Goal: Information Seeking & Learning: Learn about a topic

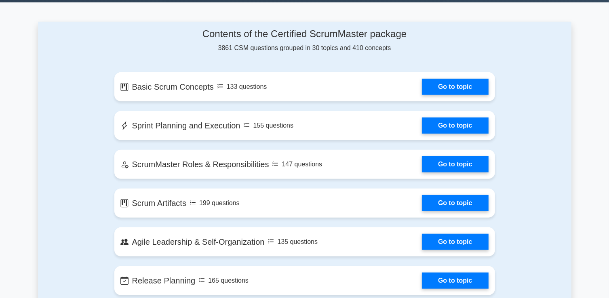
scroll to position [527, 0]
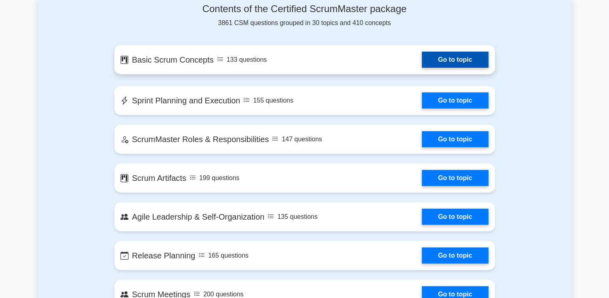
click at [453, 58] on link "Go to topic" at bounding box center [455, 60] width 66 height 16
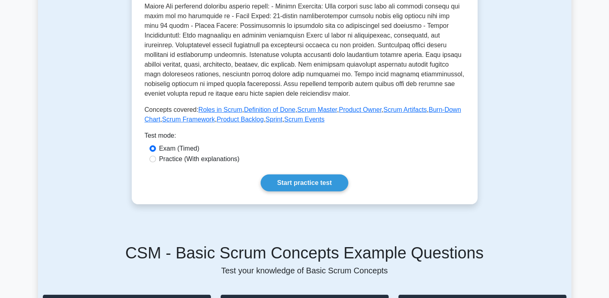
scroll to position [265, 0]
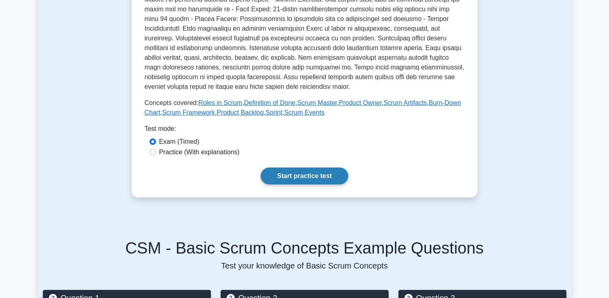
click at [289, 173] on link "Start practice test" at bounding box center [305, 176] width 88 height 17
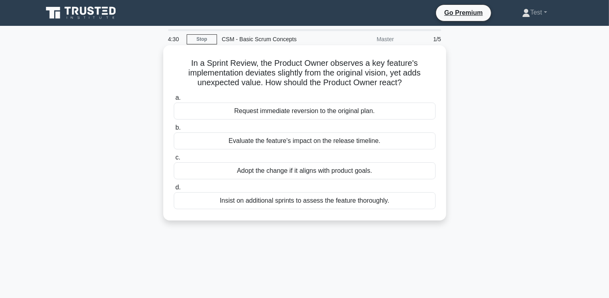
click at [289, 173] on div "Adopt the change if it aligns with product goals." at bounding box center [305, 170] width 262 height 17
click at [174, 160] on input "c. Adopt the change if it aligns with product goals." at bounding box center [174, 157] width 0 height 5
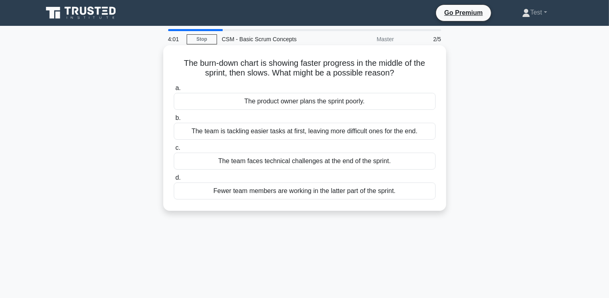
click at [338, 134] on div "The team is tackling easier tasks at first, leaving more difficult ones for the…" at bounding box center [305, 131] width 262 height 17
click at [174, 121] on input "b. The team is tackling easier tasks at first, leaving more difficult ones for …" at bounding box center [174, 118] width 0 height 5
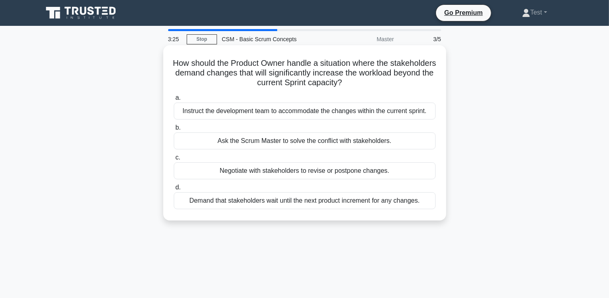
click at [335, 174] on div "Negotiate with stakeholders to revise or postpone changes." at bounding box center [305, 170] width 262 height 17
click at [174, 160] on input "c. Negotiate with stakeholders to revise or postpone changes." at bounding box center [174, 157] width 0 height 5
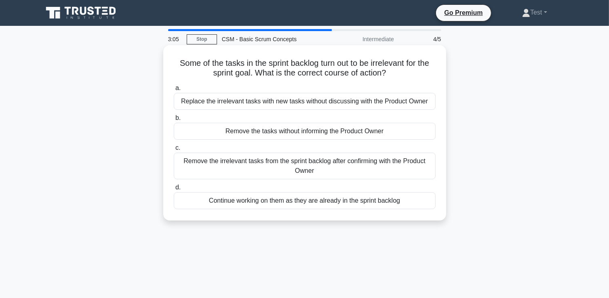
click at [350, 173] on div "Remove the irrelevant tasks from the sprint backlog after confirming with the P…" at bounding box center [305, 166] width 262 height 27
click at [174, 151] on input "c. Remove the irrelevant tasks from the sprint backlog after confirming with th…" at bounding box center [174, 147] width 0 height 5
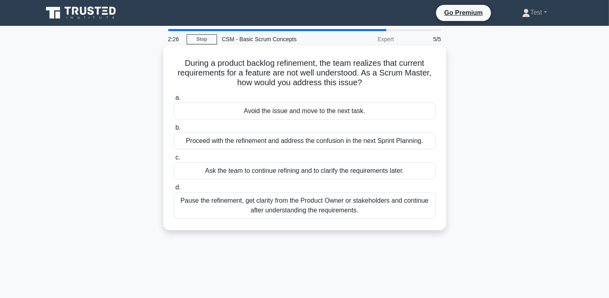
click at [388, 176] on div "Ask the team to continue refining and to clarify the requirements later." at bounding box center [305, 170] width 262 height 17
click at [174, 160] on input "c. Ask the team to continue refining and to clarify the requirements later." at bounding box center [174, 157] width 0 height 5
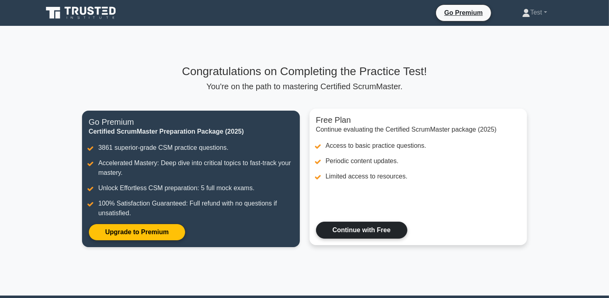
click at [377, 231] on link "Continue with Free" at bounding box center [361, 230] width 91 height 17
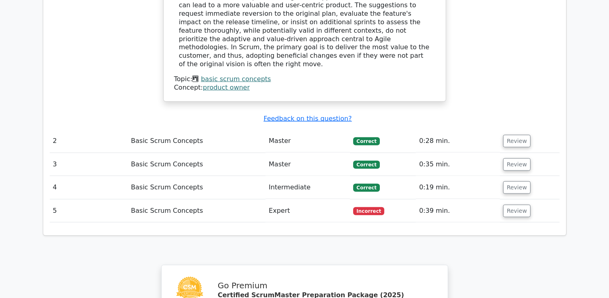
scroll to position [873, 0]
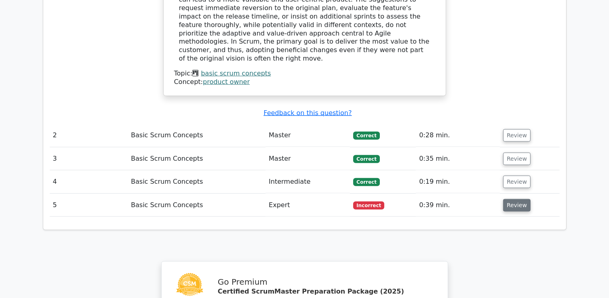
click at [514, 199] on button "Review" at bounding box center [516, 205] width 27 height 13
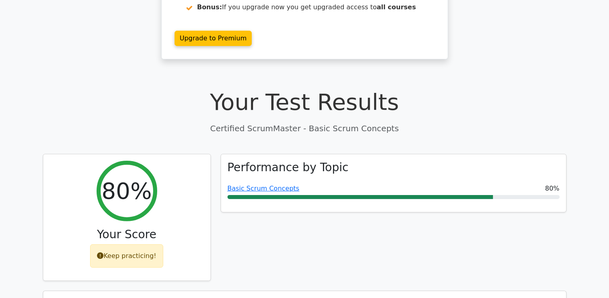
scroll to position [142, 0]
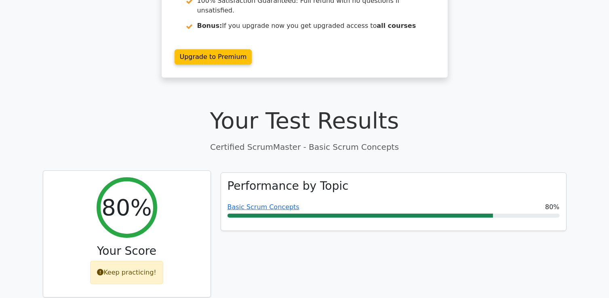
click at [135, 261] on div "Keep practicing!" at bounding box center [126, 272] width 73 height 23
click at [128, 261] on div "Keep practicing!" at bounding box center [126, 272] width 73 height 23
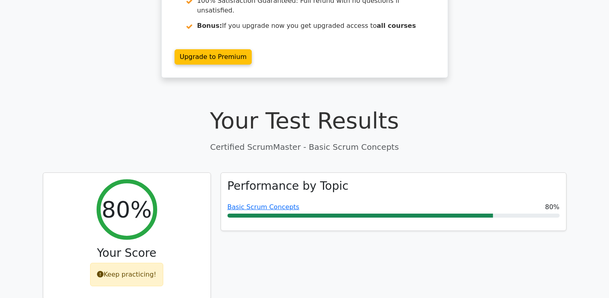
scroll to position [0, 0]
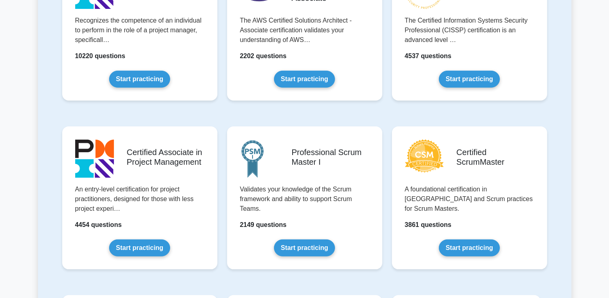
scroll to position [287, 0]
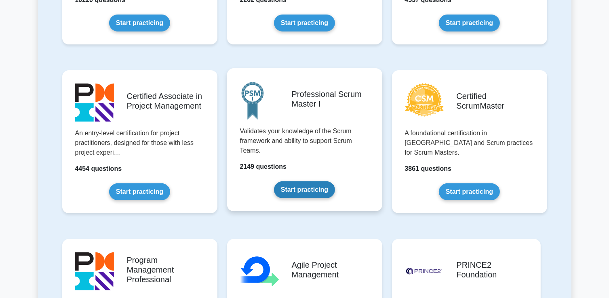
click at [314, 189] on link "Start practicing" at bounding box center [304, 189] width 61 height 17
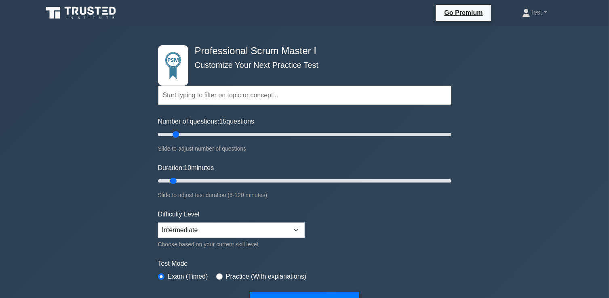
drag, startPoint x: 168, startPoint y: 135, endPoint x: 179, endPoint y: 133, distance: 11.4
type input "15"
click at [179, 133] on input "Number of questions: 15 questions" at bounding box center [304, 135] width 293 height 10
drag, startPoint x: 176, startPoint y: 180, endPoint x: 181, endPoint y: 180, distance: 5.3
type input "15"
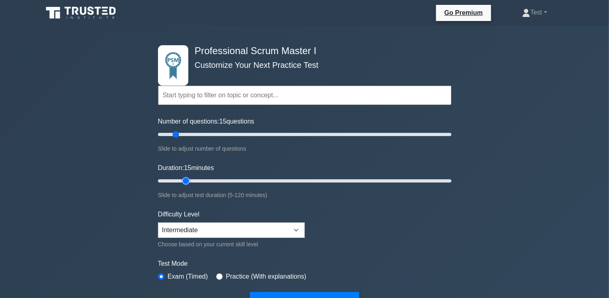
click at [181, 180] on input "Duration: 15 minutes" at bounding box center [304, 181] width 293 height 10
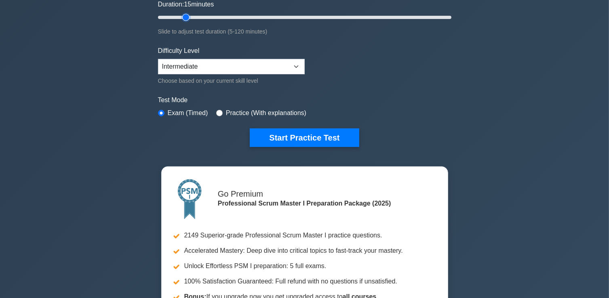
scroll to position [173, 0]
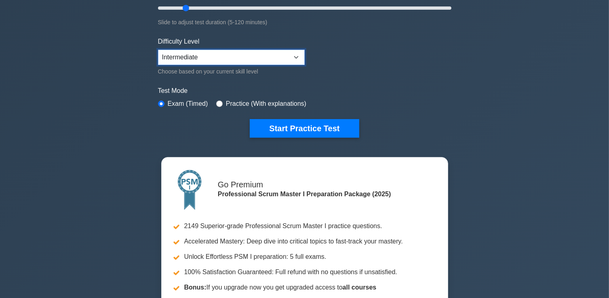
click at [288, 55] on select "Beginner Intermediate Expert" at bounding box center [231, 57] width 147 height 15
select select "expert"
click at [158, 50] on select "Beginner Intermediate Expert" at bounding box center [231, 57] width 147 height 15
click at [221, 105] on div "Practice (With explanations)" at bounding box center [261, 104] width 90 height 10
click at [217, 104] on input "radio" at bounding box center [219, 104] width 6 height 6
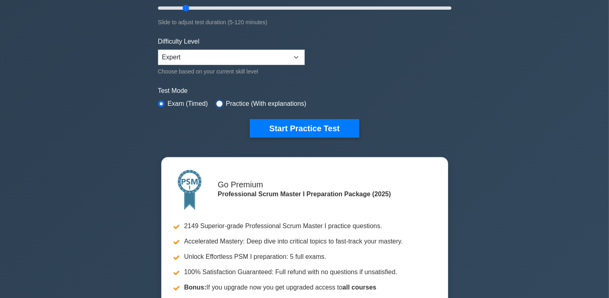
radio input "true"
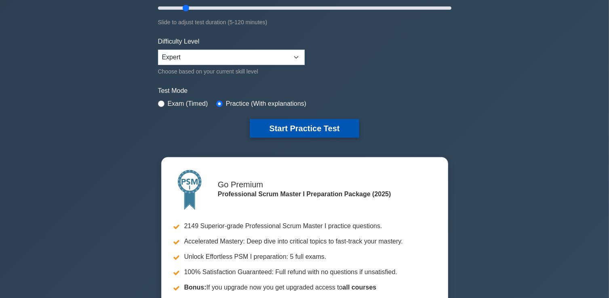
click at [331, 128] on button "Start Practice Test" at bounding box center [304, 128] width 109 height 19
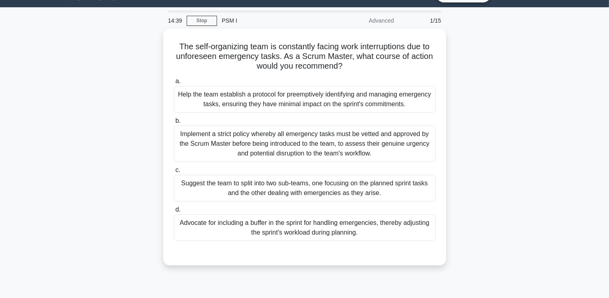
scroll to position [28, 0]
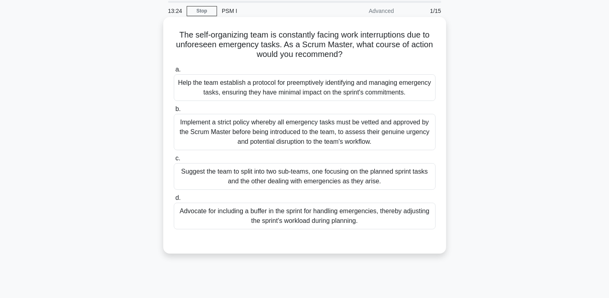
drag, startPoint x: 180, startPoint y: 32, endPoint x: 366, endPoint y: 54, distance: 187.6
click at [366, 54] on h5 "The self-organizing team is constantly facing work interruptions due to unfores…" at bounding box center [305, 45] width 264 height 30
click at [407, 217] on div "Advocate for including a buffer in the sprint for handling emergencies, thereby…" at bounding box center [305, 216] width 262 height 27
click at [174, 201] on input "d. Advocate for including a buffer in the sprint for handling emergencies, ther…" at bounding box center [174, 198] width 0 height 5
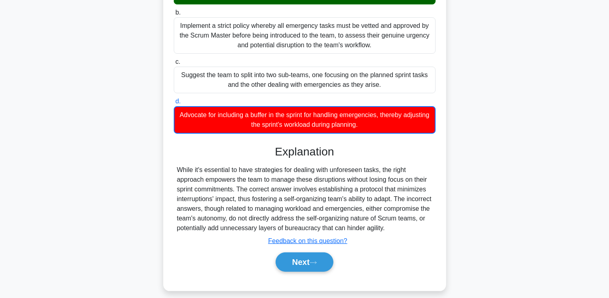
scroll to position [136, 0]
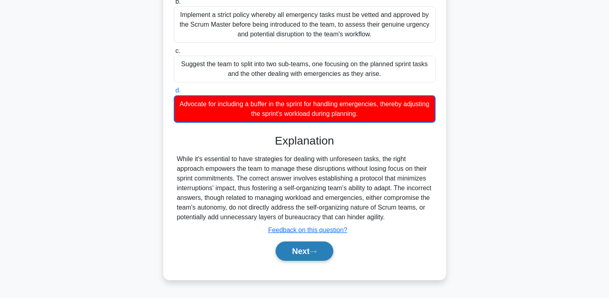
click at [309, 248] on button "Next" at bounding box center [305, 251] width 58 height 19
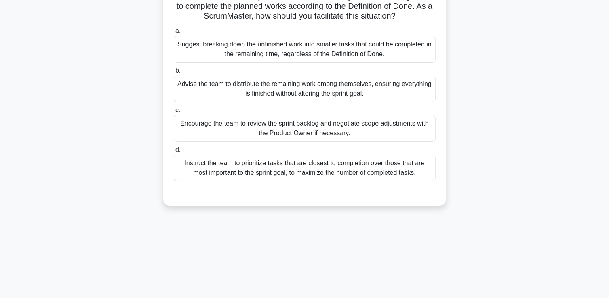
scroll to position [67, 0]
click at [369, 93] on div "Advise the team to distribute the remaining work among themselves, ensuring eve…" at bounding box center [305, 89] width 262 height 27
click at [174, 74] on input "b. Advise the team to distribute the remaining work among themselves, ensuring …" at bounding box center [174, 70] width 0 height 5
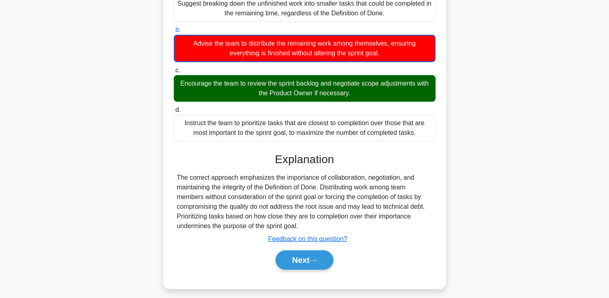
scroll to position [111, 0]
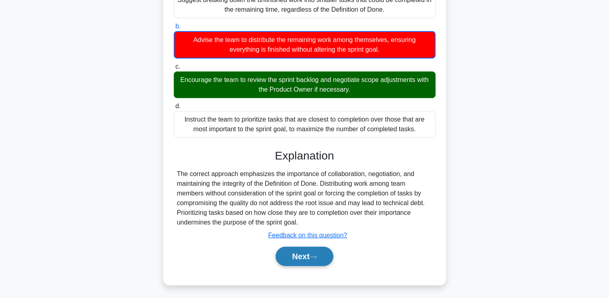
click at [311, 256] on button "Next" at bounding box center [305, 256] width 58 height 19
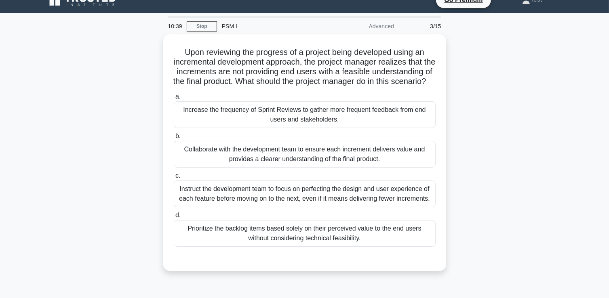
scroll to position [3, 0]
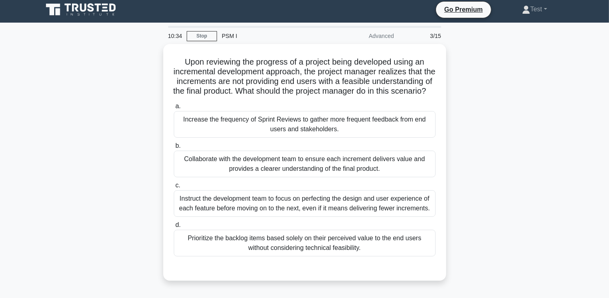
drag, startPoint x: 352, startPoint y: 176, endPoint x: 480, endPoint y: 186, distance: 128.9
click at [480, 186] on div "Upon reviewing the progress of a project being developed using an incremental d…" at bounding box center [304, 167] width 533 height 247
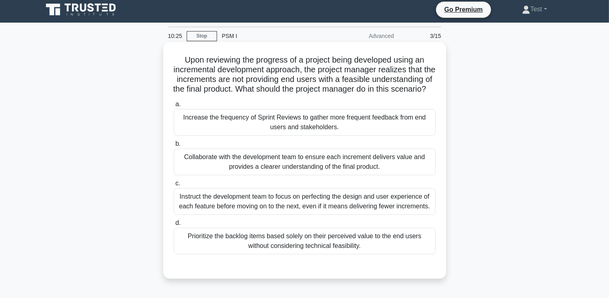
click at [371, 135] on div "Increase the frequency of Sprint Reviews to gather more frequent feedback from …" at bounding box center [305, 122] width 262 height 27
click at [174, 107] on input "a. Increase the frequency of Sprint Reviews to gather more frequent feedback fr…" at bounding box center [174, 104] width 0 height 5
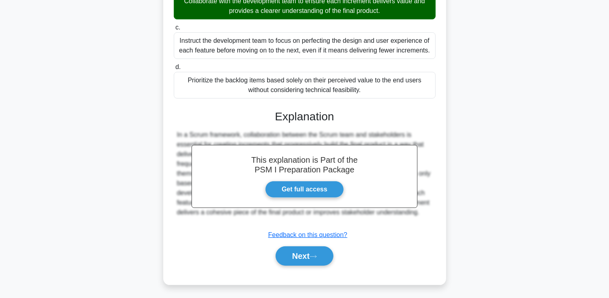
scroll to position [171, 0]
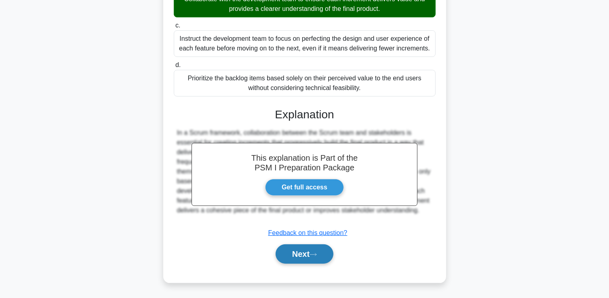
click at [307, 254] on button "Next" at bounding box center [305, 254] width 58 height 19
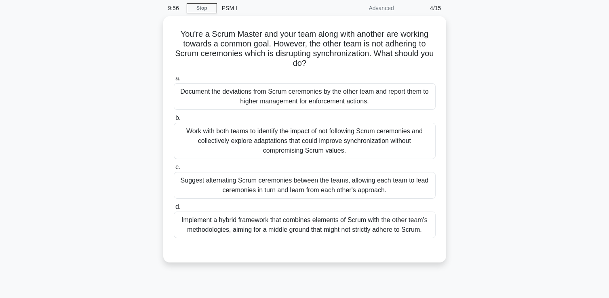
scroll to position [32, 0]
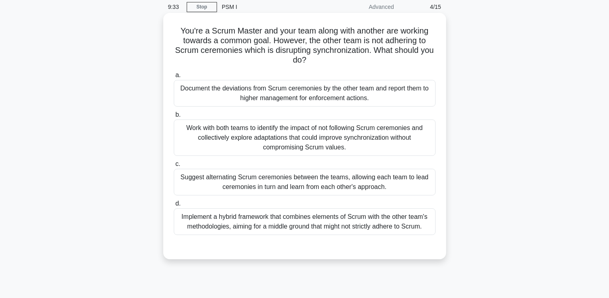
click at [375, 139] on div "Work with both teams to identify the impact of not following Scrum ceremonies a…" at bounding box center [305, 138] width 262 height 36
click at [174, 118] on input "b. Work with both teams to identify the impact of not following Scrum ceremonie…" at bounding box center [174, 114] width 0 height 5
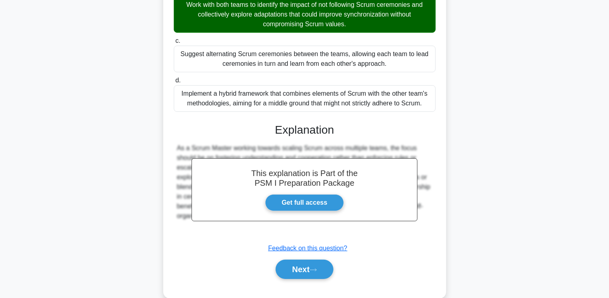
scroll to position [171, 0]
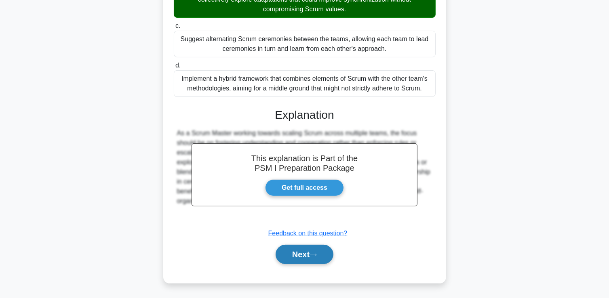
click at [306, 260] on button "Next" at bounding box center [305, 254] width 58 height 19
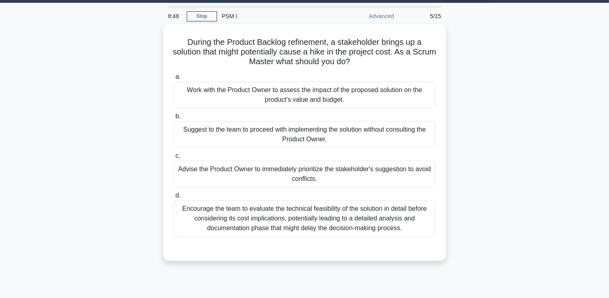
scroll to position [24, 0]
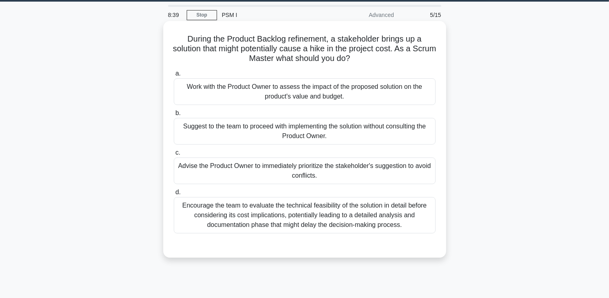
click at [386, 95] on div "Work with the Product Owner to assess the impact of the proposed solution on th…" at bounding box center [305, 91] width 262 height 27
click at [174, 76] on input "a. Work with the Product Owner to assess the impact of the proposed solution on…" at bounding box center [174, 73] width 0 height 5
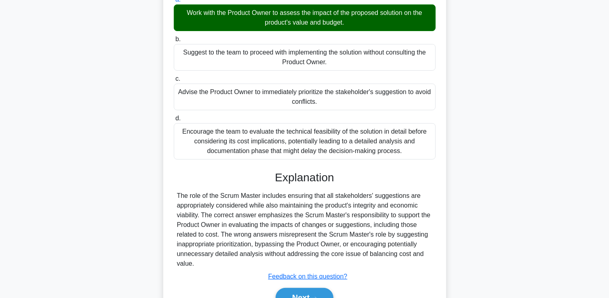
scroll to position [120, 0]
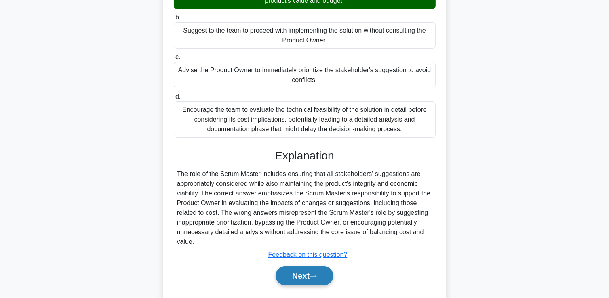
click at [298, 274] on button "Next" at bounding box center [305, 275] width 58 height 19
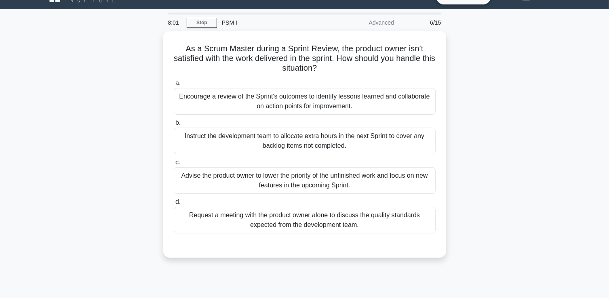
scroll to position [13, 0]
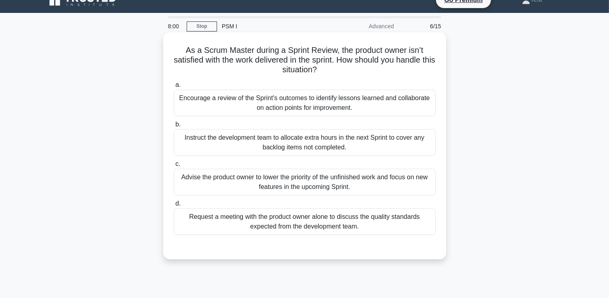
click at [327, 106] on div "Encourage a review of the Sprint's outcomes to identify lessons learned and col…" at bounding box center [305, 103] width 262 height 27
click at [174, 88] on input "a. Encourage a review of the Sprint's outcomes to identify lessons learned and …" at bounding box center [174, 84] width 0 height 5
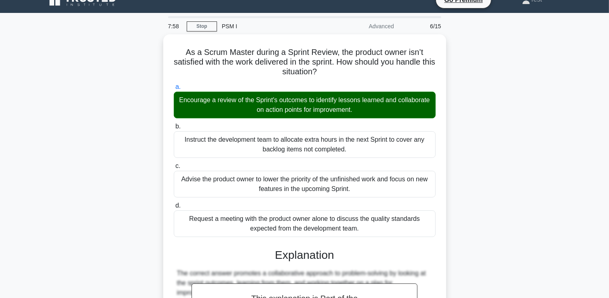
scroll to position [131, 0]
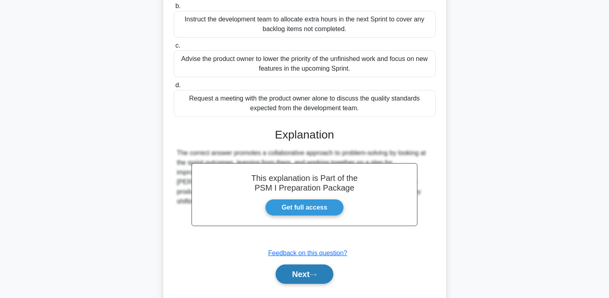
click at [311, 276] on button "Next" at bounding box center [305, 274] width 58 height 19
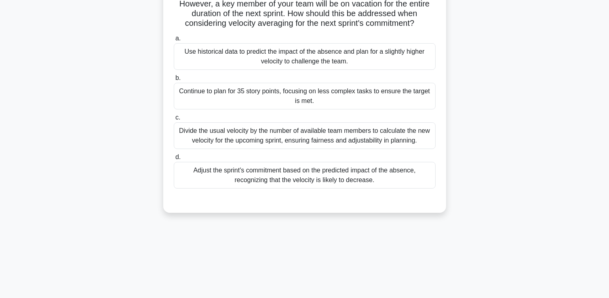
scroll to position [79, 0]
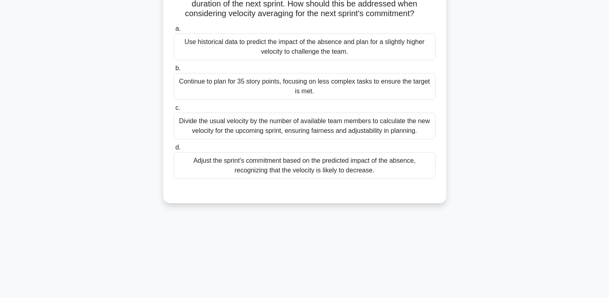
click at [398, 173] on div "Adjust the sprint's commitment based on the predicted impact of the absence, re…" at bounding box center [305, 165] width 262 height 27
click at [174, 150] on input "d. Adjust the sprint's commitment based on the predicted impact of the absence,…" at bounding box center [174, 147] width 0 height 5
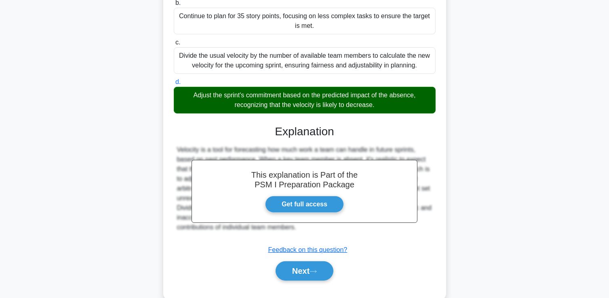
scroll to position [161, 0]
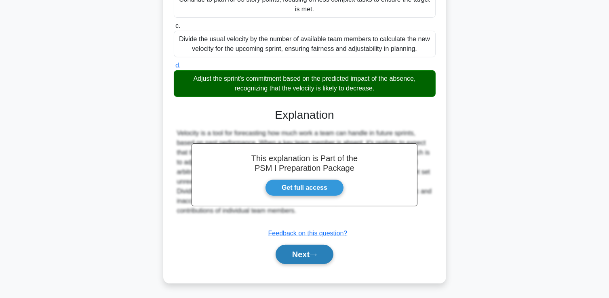
click at [302, 260] on button "Next" at bounding box center [305, 254] width 58 height 19
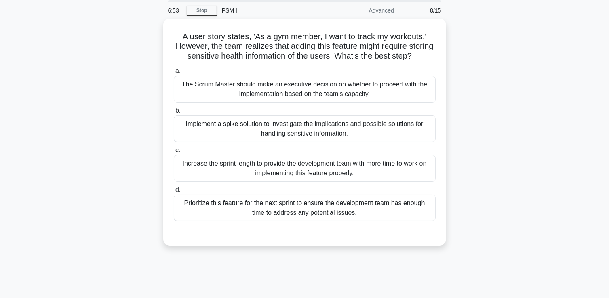
scroll to position [32, 0]
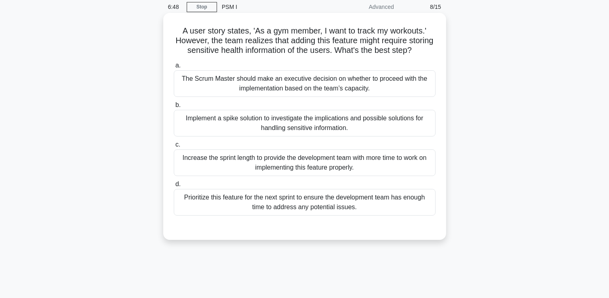
click at [335, 133] on div "Implement a spike solution to investigate the implications and possible solutio…" at bounding box center [305, 123] width 262 height 27
click at [174, 108] on input "b. Implement a spike solution to investigate the implications and possible solu…" at bounding box center [174, 105] width 0 height 5
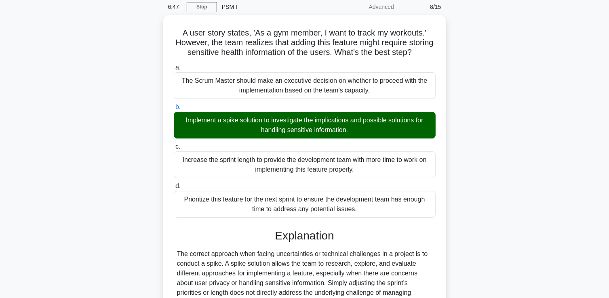
scroll to position [141, 0]
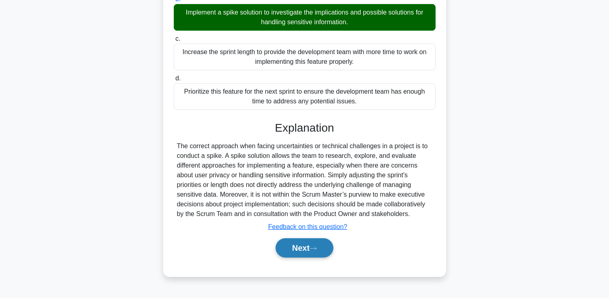
click at [297, 258] on button "Next" at bounding box center [305, 247] width 58 height 19
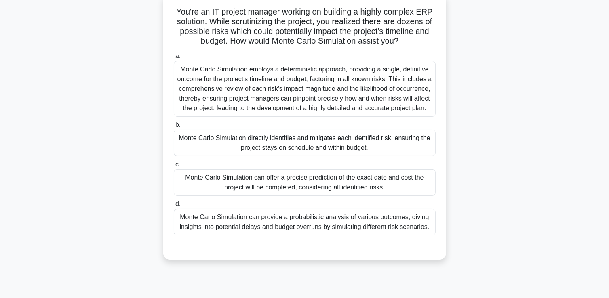
scroll to position [76, 0]
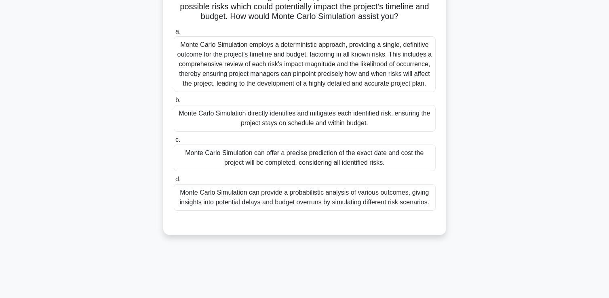
click at [382, 206] on div "Monte Carlo Simulation can provide a probabilistic analysis of various outcomes…" at bounding box center [305, 197] width 262 height 27
click at [174, 182] on input "d. Monte Carlo Simulation can provide a probabilistic analysis of various outco…" at bounding box center [174, 179] width 0 height 5
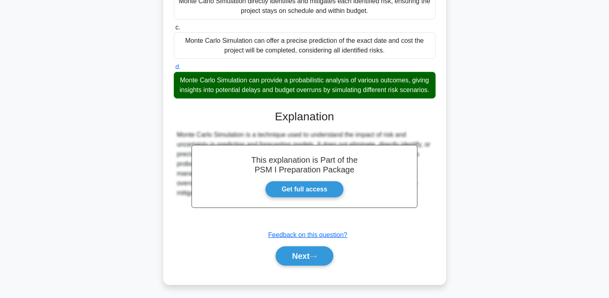
scroll to position [209, 0]
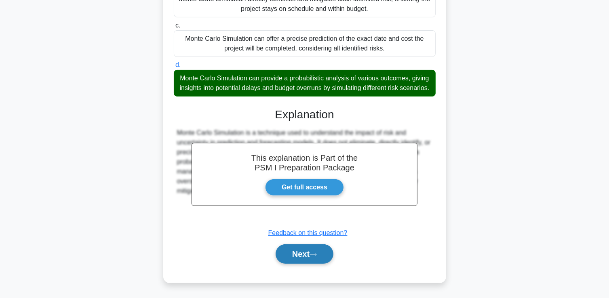
click at [294, 258] on button "Next" at bounding box center [305, 254] width 58 height 19
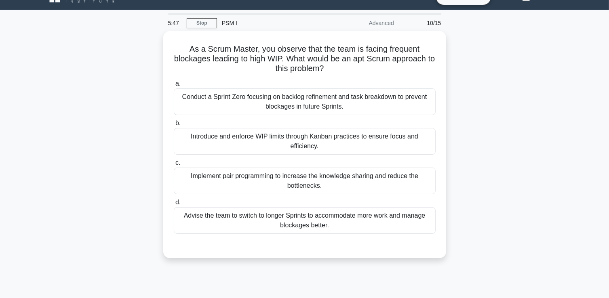
scroll to position [19, 0]
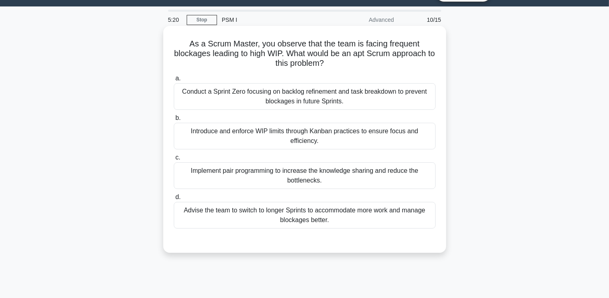
click at [334, 148] on div "Introduce and enforce WIP limits through Kanban practices to ensure focus and e…" at bounding box center [305, 136] width 262 height 27
click at [174, 121] on input "b. Introduce and enforce WIP limits through Kanban practices to ensure focus an…" at bounding box center [174, 118] width 0 height 5
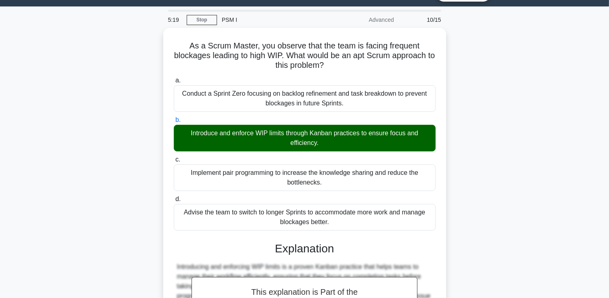
scroll to position [151, 0]
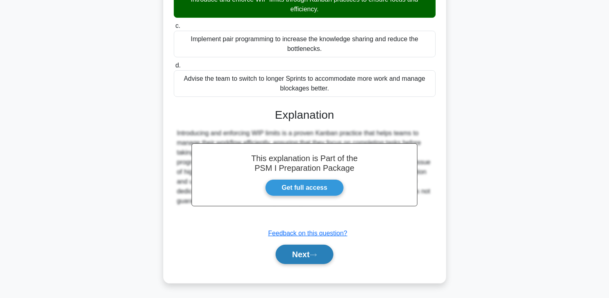
click at [306, 259] on button "Next" at bounding box center [305, 254] width 58 height 19
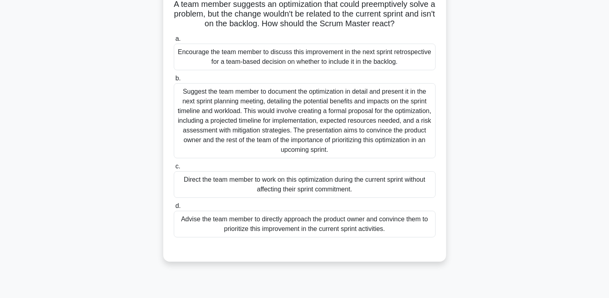
scroll to position [60, 0]
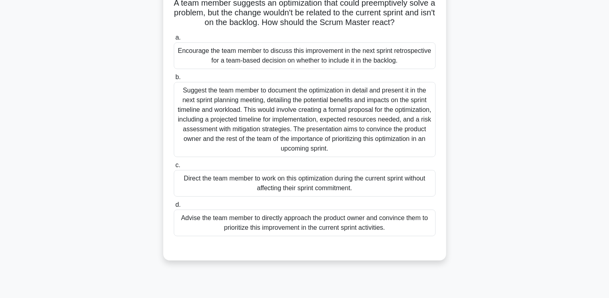
click at [383, 228] on div "Advise the team member to directly approach the product owner and convince them…" at bounding box center [305, 223] width 262 height 27
click at [174, 208] on input "d. Advise the team member to directly approach the product owner and convince t…" at bounding box center [174, 204] width 0 height 5
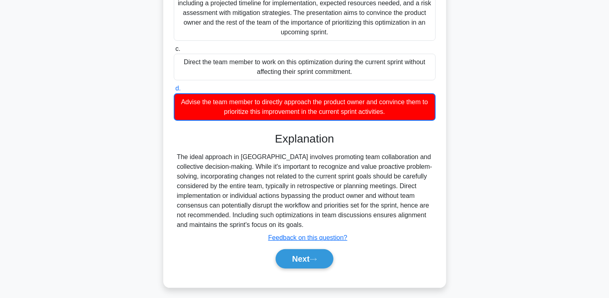
scroll to position [181, 0]
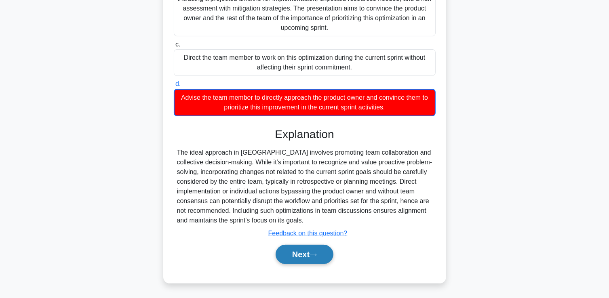
click at [319, 257] on button "Next" at bounding box center [305, 254] width 58 height 19
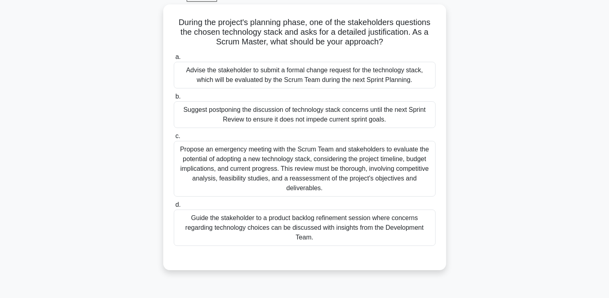
scroll to position [40, 0]
click at [354, 72] on div "Advise the stakeholder to submit a formal change request for the technology sta…" at bounding box center [305, 76] width 262 height 27
click at [174, 61] on input "a. Advise the stakeholder to submit a formal change request for the technology …" at bounding box center [174, 57] width 0 height 5
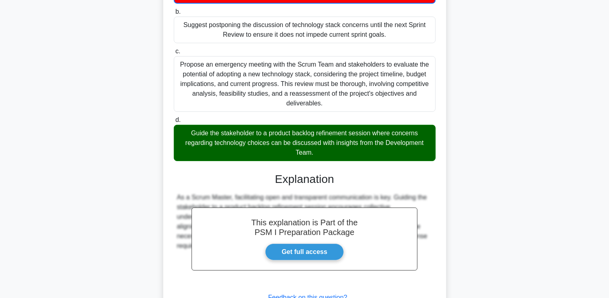
scroll to position [145, 0]
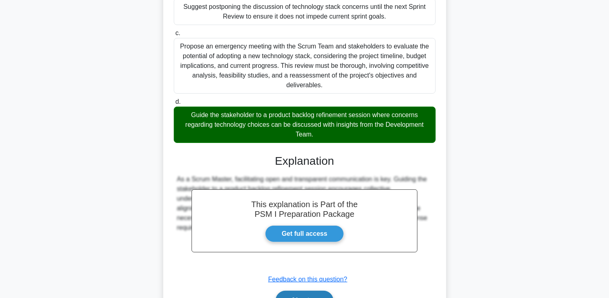
click at [306, 295] on button "Next" at bounding box center [305, 300] width 58 height 19
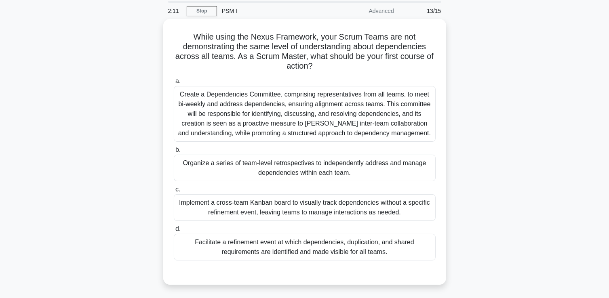
scroll to position [29, 0]
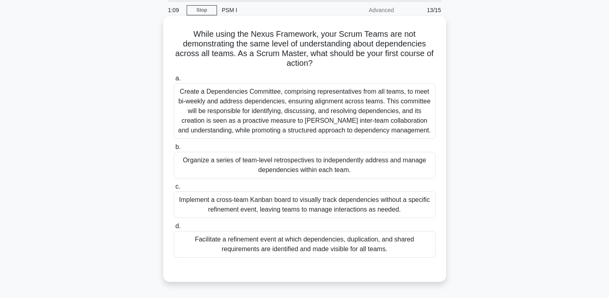
click at [285, 245] on div "Facilitate a refinement event at which dependencies, duplication, and shared re…" at bounding box center [305, 244] width 262 height 27
click at [174, 229] on input "d. Facilitate a refinement event at which dependencies, duplication, and shared…" at bounding box center [174, 226] width 0 height 5
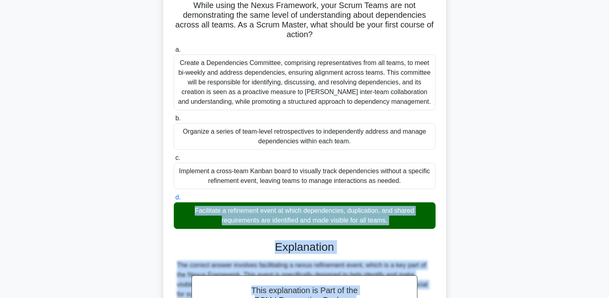
scroll to position [190, 0]
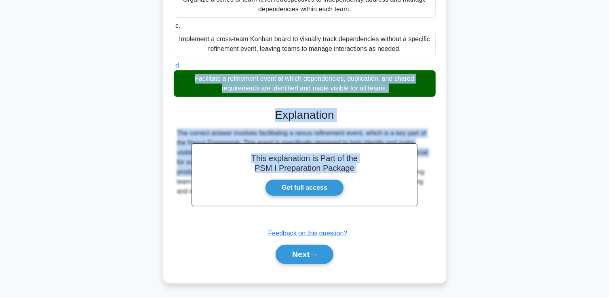
drag, startPoint x: 287, startPoint y: 225, endPoint x: 349, endPoint y: 224, distance: 62.7
click at [349, 224] on div "a. Create a Dependencies Committee, comprising representatives from all teams, …" at bounding box center [305, 92] width 264 height 363
click at [314, 254] on icon at bounding box center [313, 255] width 7 height 4
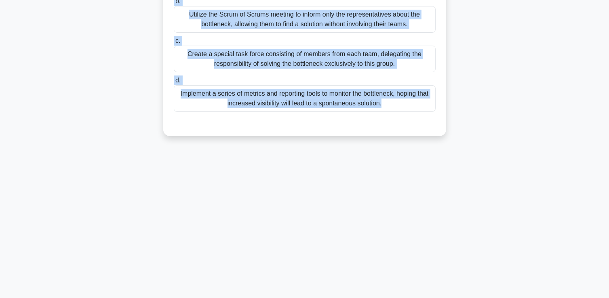
scroll to position [0, 0]
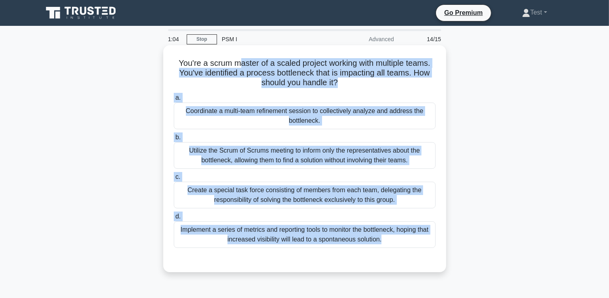
drag, startPoint x: 485, startPoint y: 226, endPoint x: 236, endPoint y: 62, distance: 297.8
click at [236, 62] on div "1:04 Stop PSM I Advanced 14/15 You're a scrum master of a scaled project workin…" at bounding box center [304, 231] width 533 height 404
click at [249, 68] on h5 "You're a scrum master of a scaled project working with multiple teams. You've i…" at bounding box center [305, 73] width 264 height 30
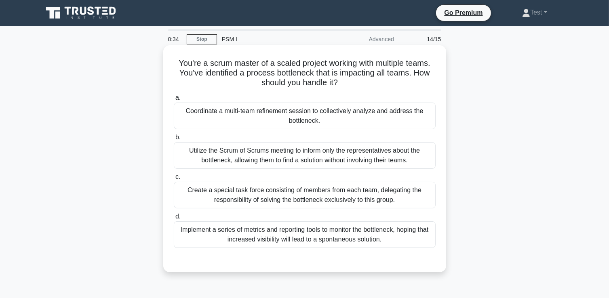
click at [293, 159] on div "Utilize the Scrum of Scrums meeting to inform only the representatives about th…" at bounding box center [305, 155] width 262 height 27
click at [174, 140] on input "b. Utilize the Scrum of Scrums meeting to inform only the representatives about…" at bounding box center [174, 137] width 0 height 5
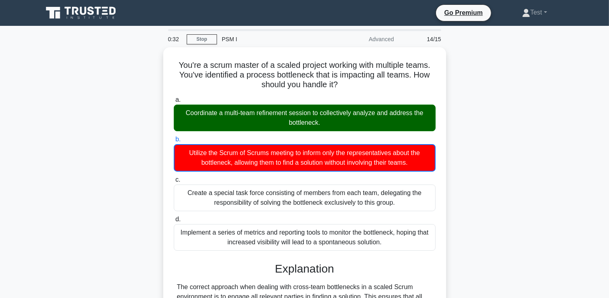
scroll to position [139, 0]
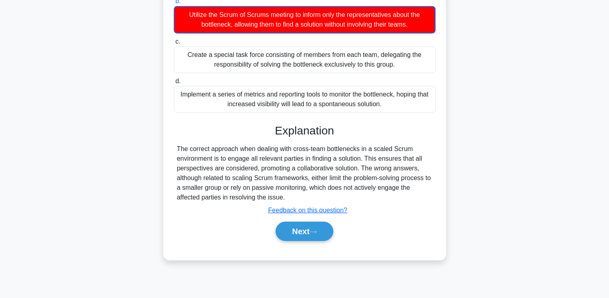
drag, startPoint x: 479, startPoint y: 192, endPoint x: 450, endPoint y: 217, distance: 38.4
click at [450, 217] on div "You're a scrum master of a scaled project working with multiple teams. You've i…" at bounding box center [304, 89] width 533 height 361
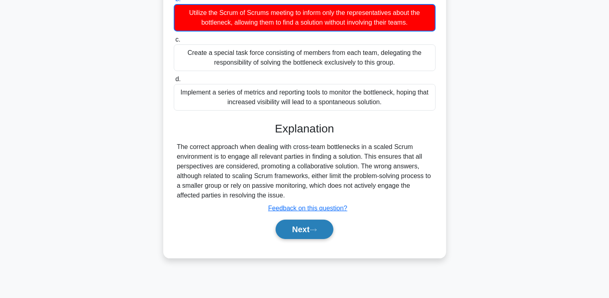
click at [308, 231] on button "Next" at bounding box center [305, 229] width 58 height 19
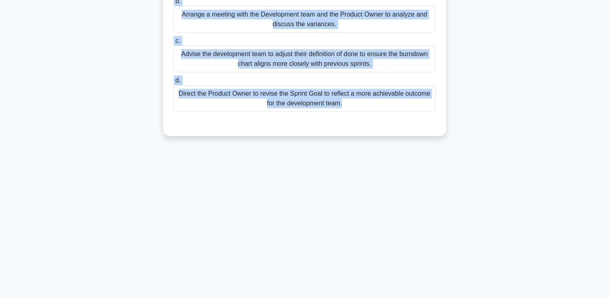
scroll to position [0, 0]
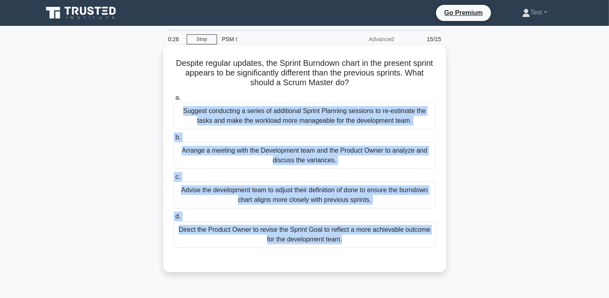
drag, startPoint x: 287, startPoint y: 187, endPoint x: 281, endPoint y: 93, distance: 94.4
click at [281, 93] on div "0:26 Stop PSM I Advanced 15/15 Despite regular updates, the Sprint Burndown cha…" at bounding box center [304, 231] width 533 height 404
click at [281, 93] on div "a. Suggest conducting a series of additional Sprint Planning sessions to re-est…" at bounding box center [305, 170] width 272 height 158
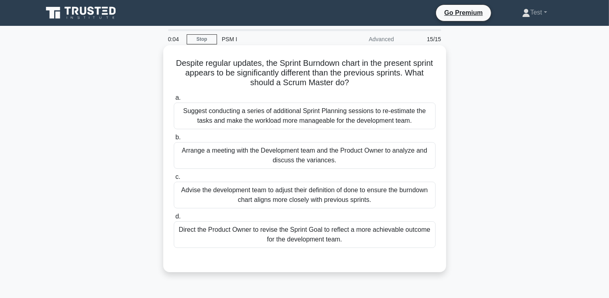
click at [362, 160] on div "Arrange a meeting with the Development team and the Product Owner to analyze an…" at bounding box center [305, 155] width 262 height 27
click at [174, 140] on input "b. Arrange a meeting with the Development team and the Product Owner to analyze…" at bounding box center [174, 137] width 0 height 5
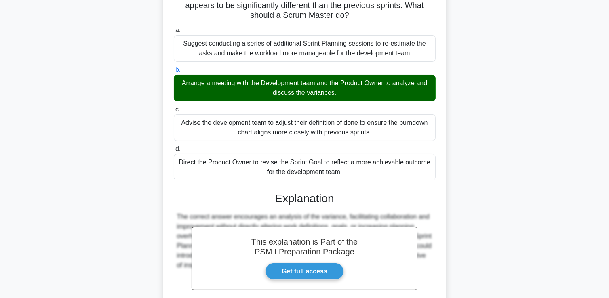
scroll to position [151, 0]
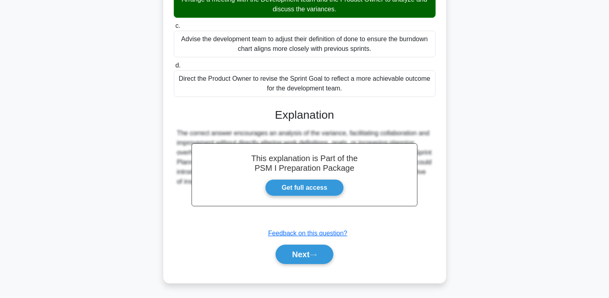
drag, startPoint x: 462, startPoint y: 188, endPoint x: 400, endPoint y: 243, distance: 83.3
click at [400, 243] on div "Despite regular updates, the Sprint Burndown chart in the present sprint appear…" at bounding box center [304, 95] width 533 height 399
click at [304, 259] on button "Next" at bounding box center [305, 254] width 58 height 19
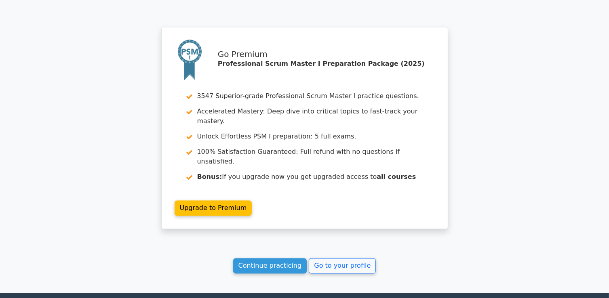
scroll to position [1572, 0]
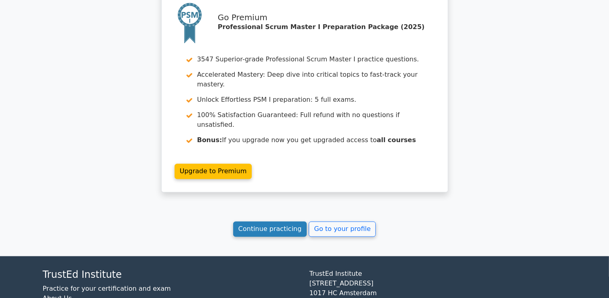
click at [270, 221] on link "Continue practicing" at bounding box center [270, 228] width 74 height 15
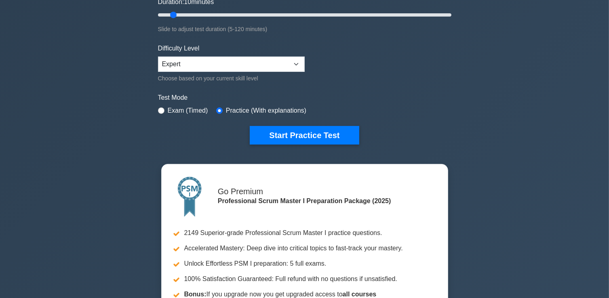
scroll to position [159, 0]
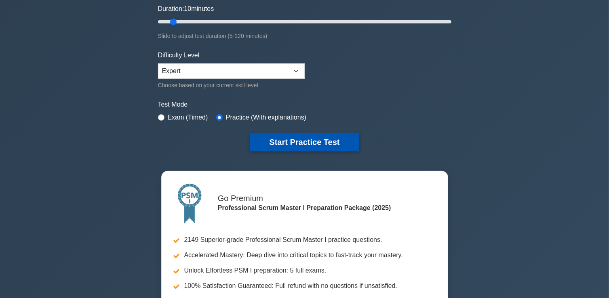
click at [320, 140] on button "Start Practice Test" at bounding box center [304, 142] width 109 height 19
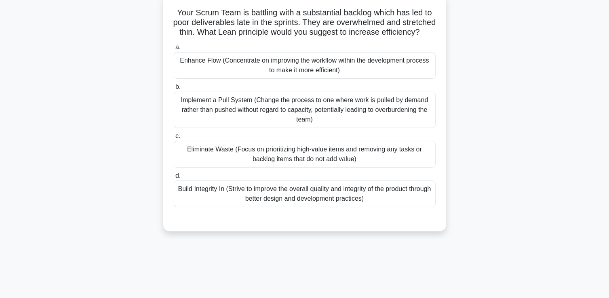
scroll to position [53, 0]
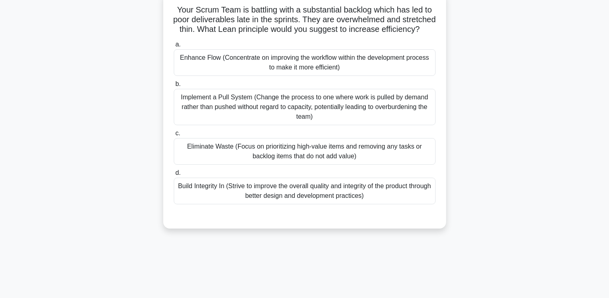
click at [332, 158] on div "Eliminate Waste (Focus on prioritizing high-value items and removing any tasks …" at bounding box center [305, 151] width 262 height 27
click at [174, 136] on input "c. Eliminate Waste (Focus on prioritizing high-value items and removing any tas…" at bounding box center [174, 133] width 0 height 5
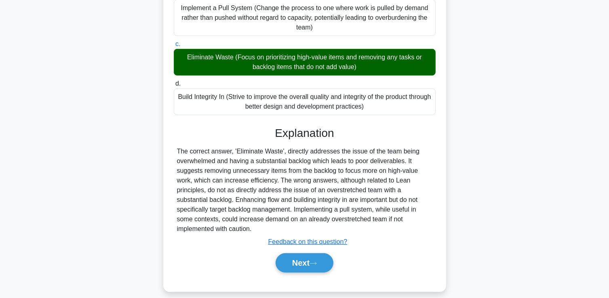
scroll to position [157, 0]
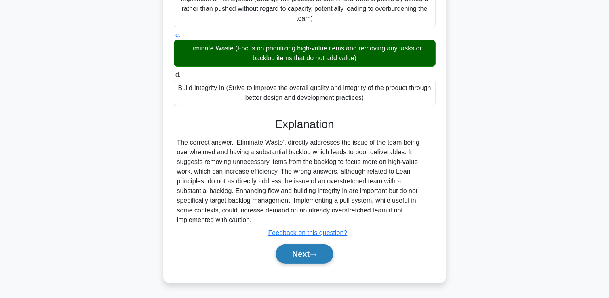
click at [294, 262] on button "Next" at bounding box center [305, 254] width 58 height 19
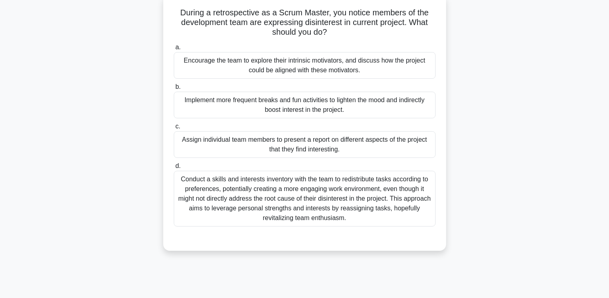
scroll to position [53, 0]
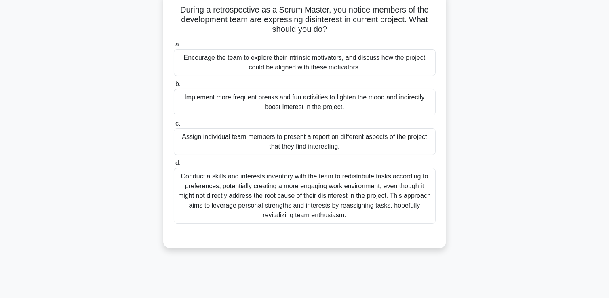
click at [275, 196] on div "Conduct a skills and interests inventory with the team to redistribute tasks ac…" at bounding box center [305, 196] width 262 height 56
click at [174, 166] on input "d. Conduct a skills and interests inventory with the team to redistribute tasks…" at bounding box center [174, 163] width 0 height 5
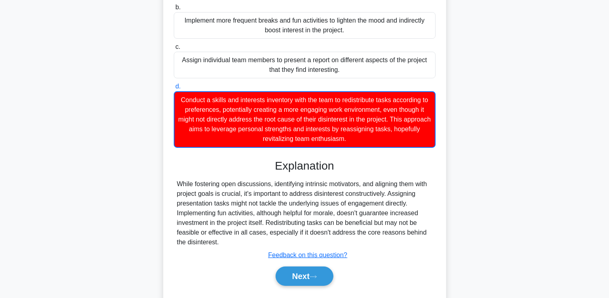
scroll to position [133, 0]
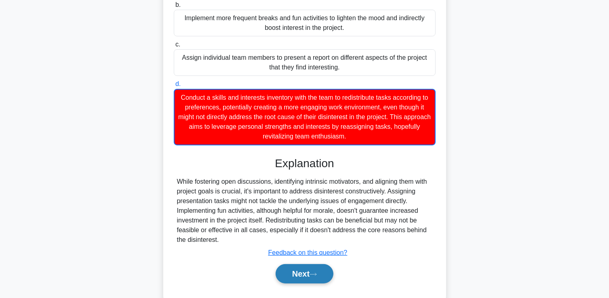
click at [304, 280] on button "Next" at bounding box center [305, 273] width 58 height 19
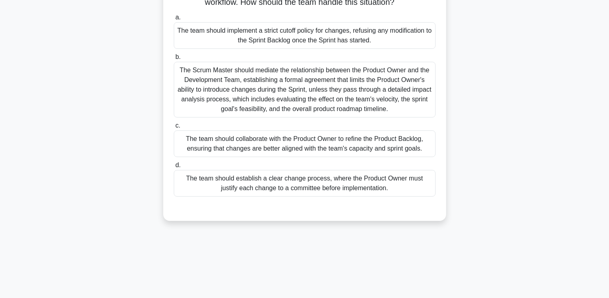
scroll to position [84, 0]
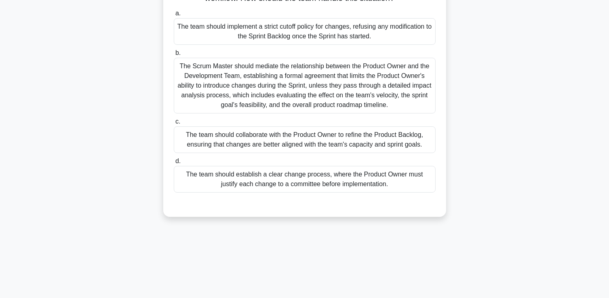
click at [363, 89] on div "The Scrum Master should mediate the relationship between the Product Owner and …" at bounding box center [305, 86] width 262 height 56
click at [174, 56] on input "b. The Scrum Master should mediate the relationship between the Product Owner a…" at bounding box center [174, 53] width 0 height 5
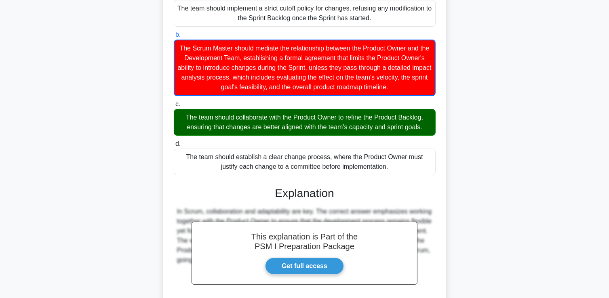
scroll to position [131, 0]
